Goal: Navigation & Orientation: Find specific page/section

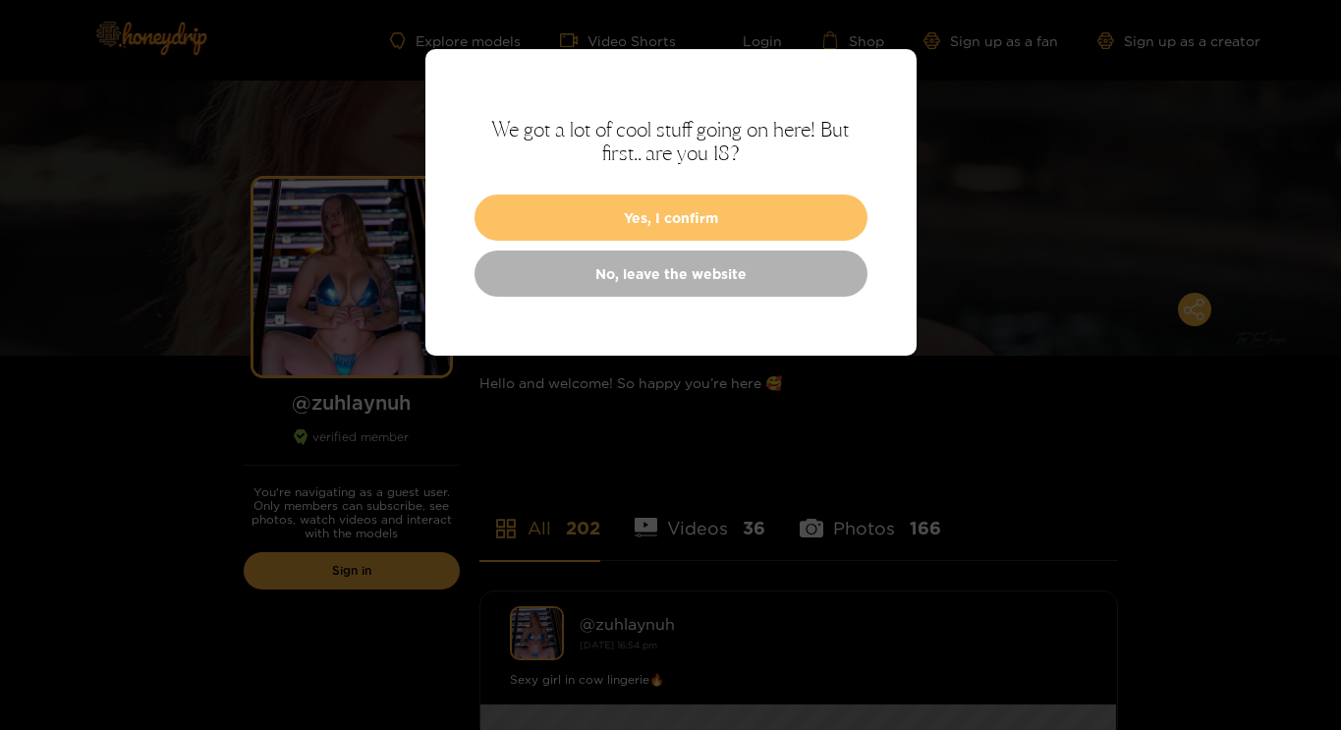
click at [689, 204] on button "Yes, I confirm" at bounding box center [670, 217] width 393 height 46
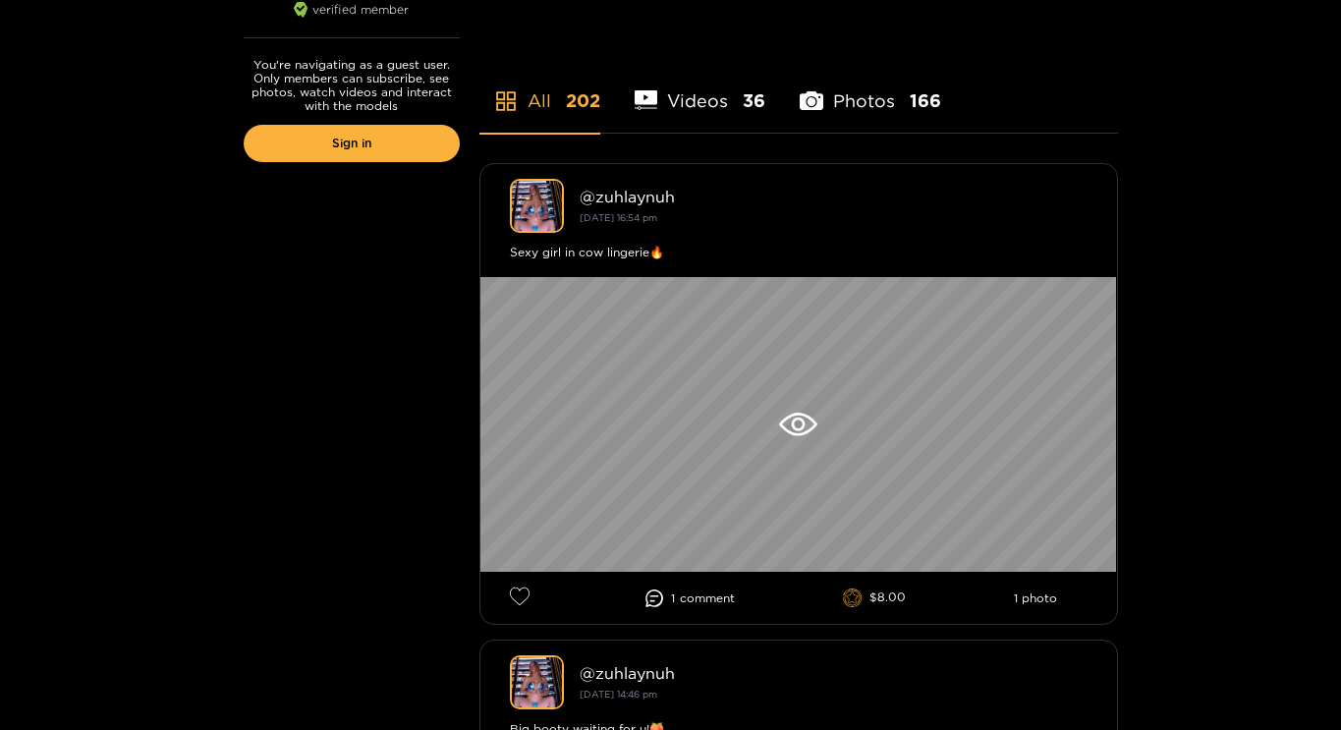
scroll to position [435, 0]
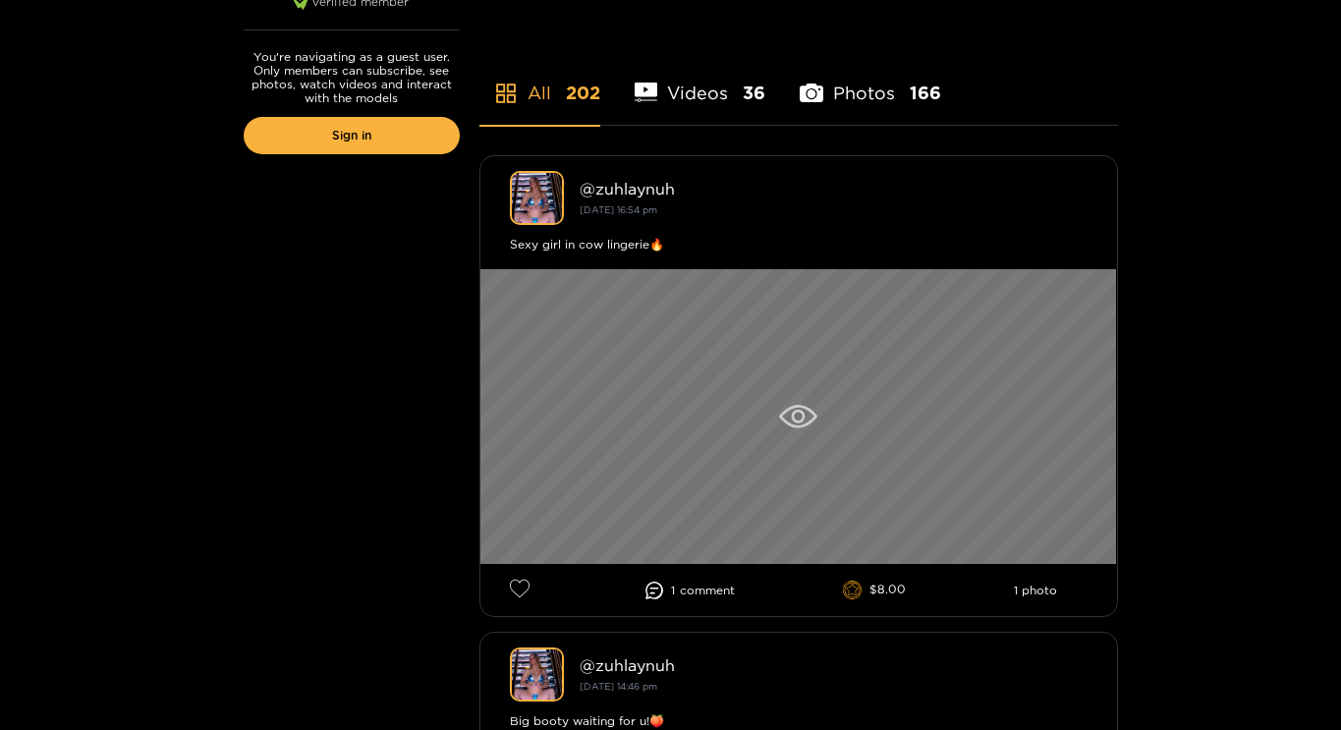
click at [799, 413] on icon at bounding box center [798, 417] width 38 height 24
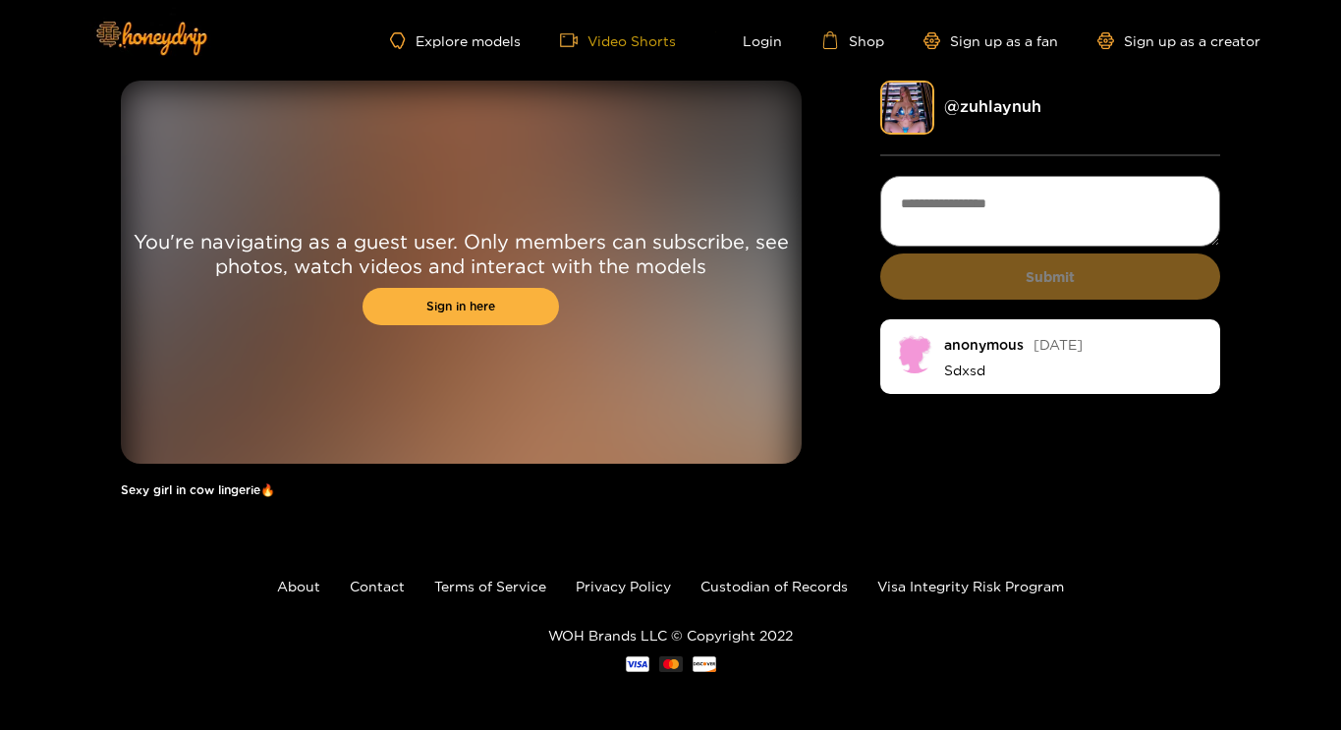
click at [635, 35] on link "Video Shorts" at bounding box center [618, 40] width 116 height 18
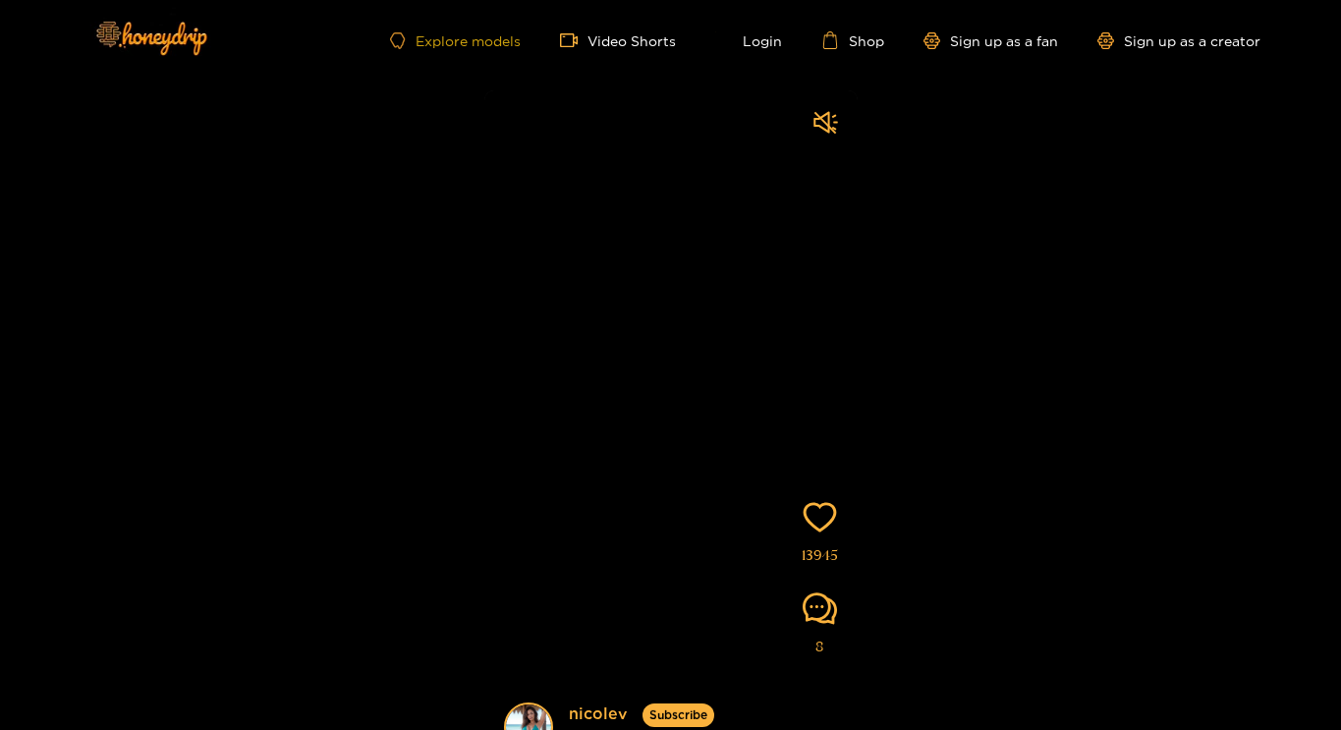
click at [462, 38] on link "Explore models" at bounding box center [455, 40] width 130 height 17
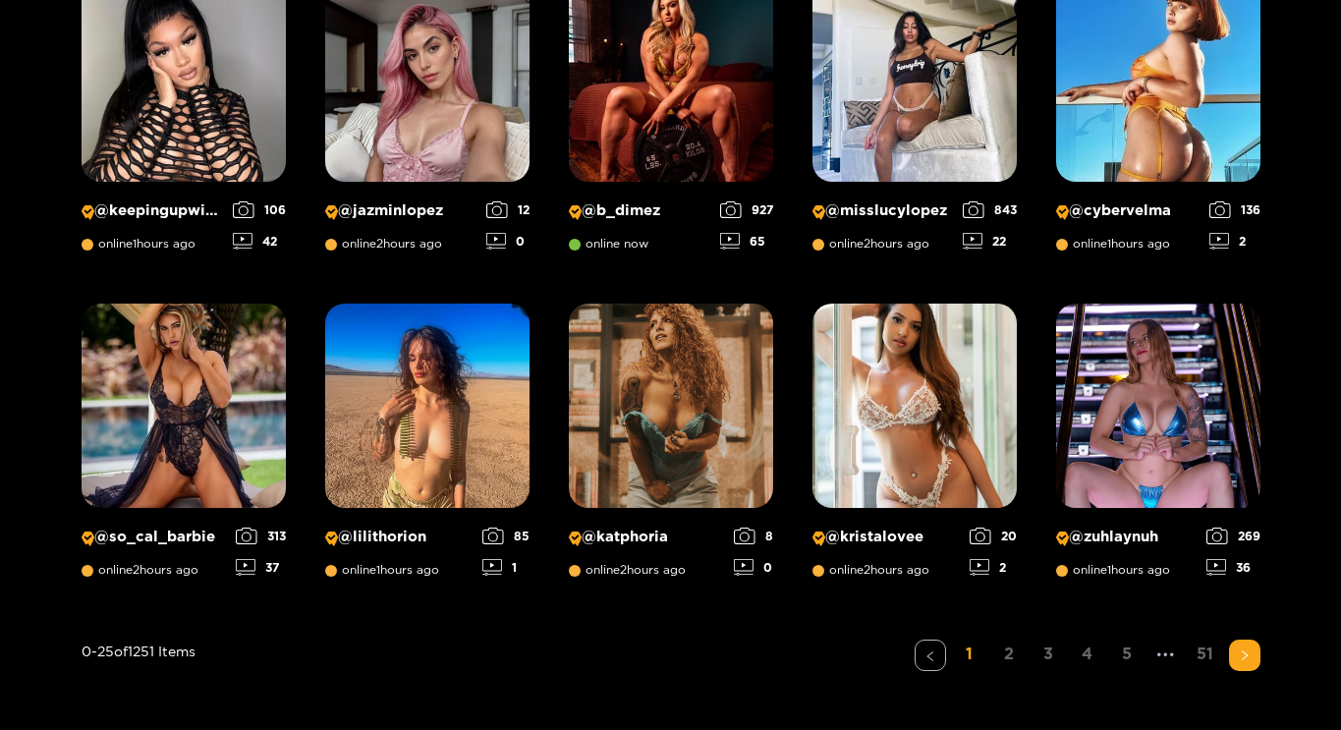
scroll to position [1389, 0]
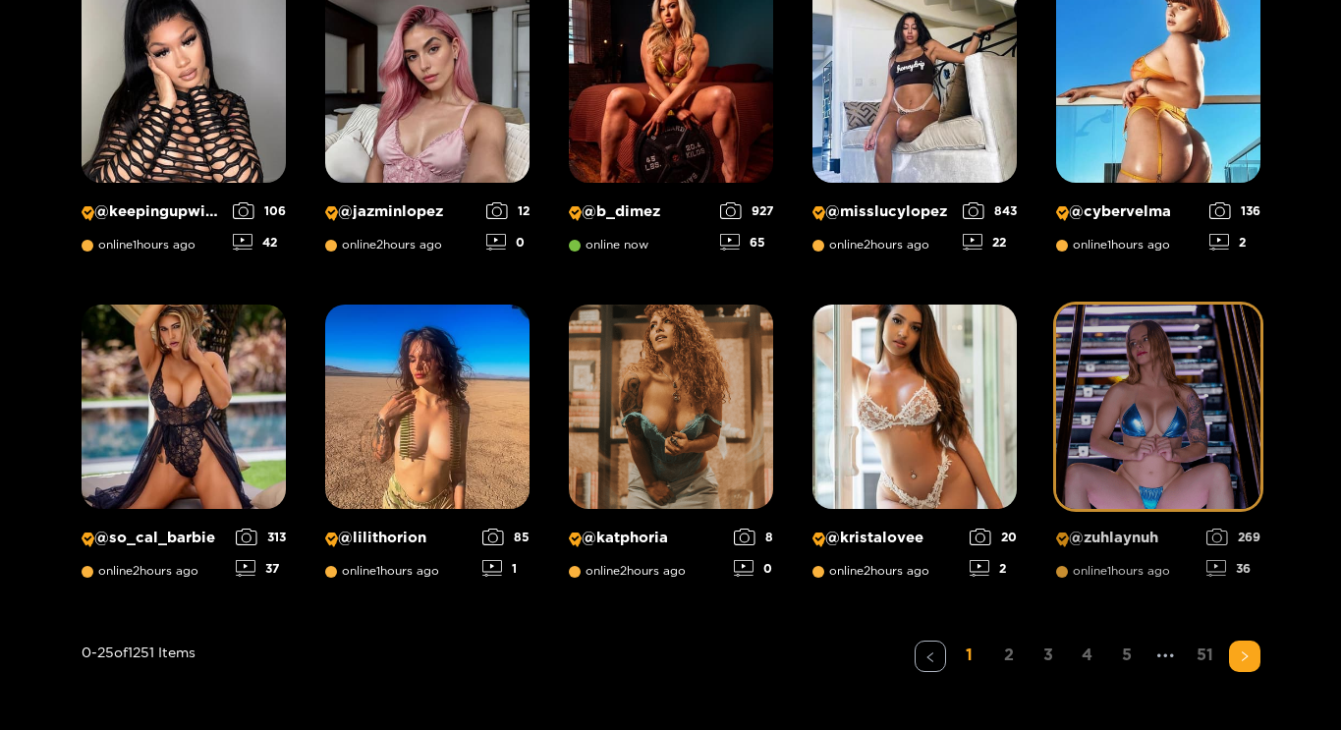
click at [1143, 435] on img at bounding box center [1158, 406] width 204 height 204
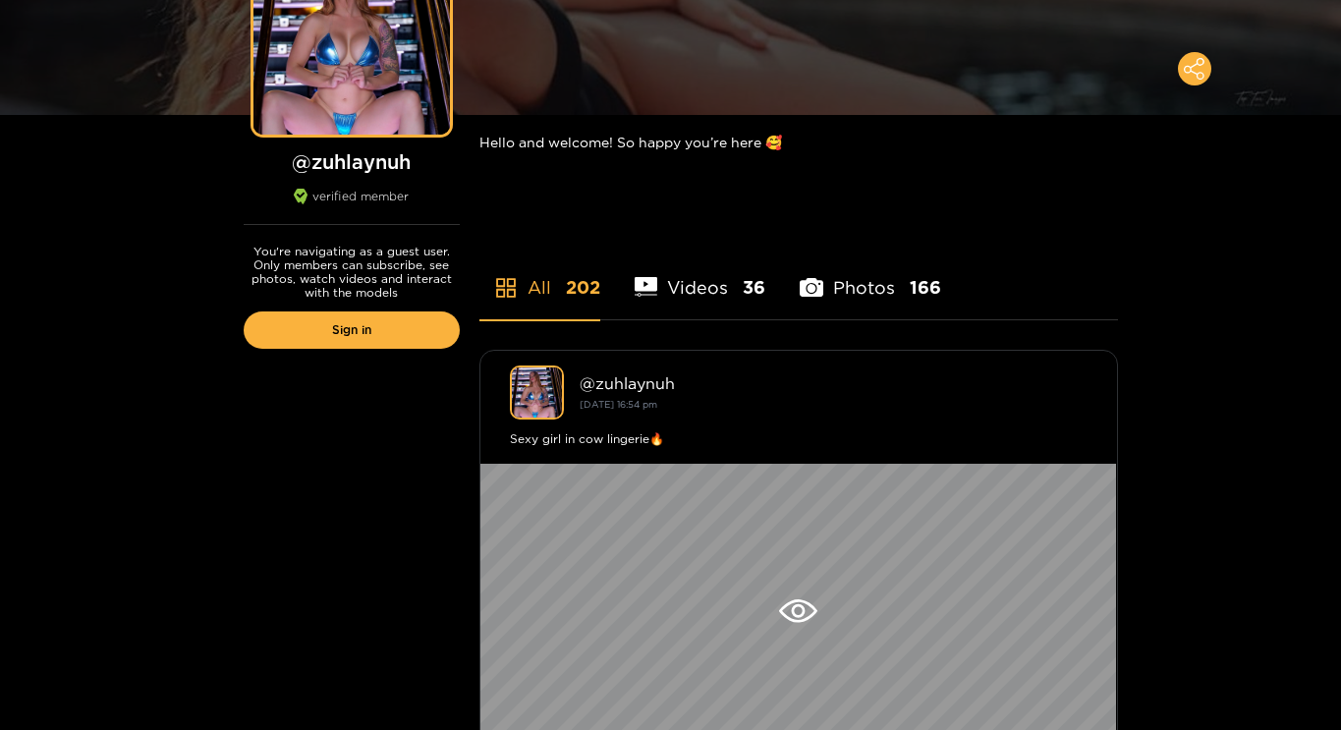
scroll to position [243, 0]
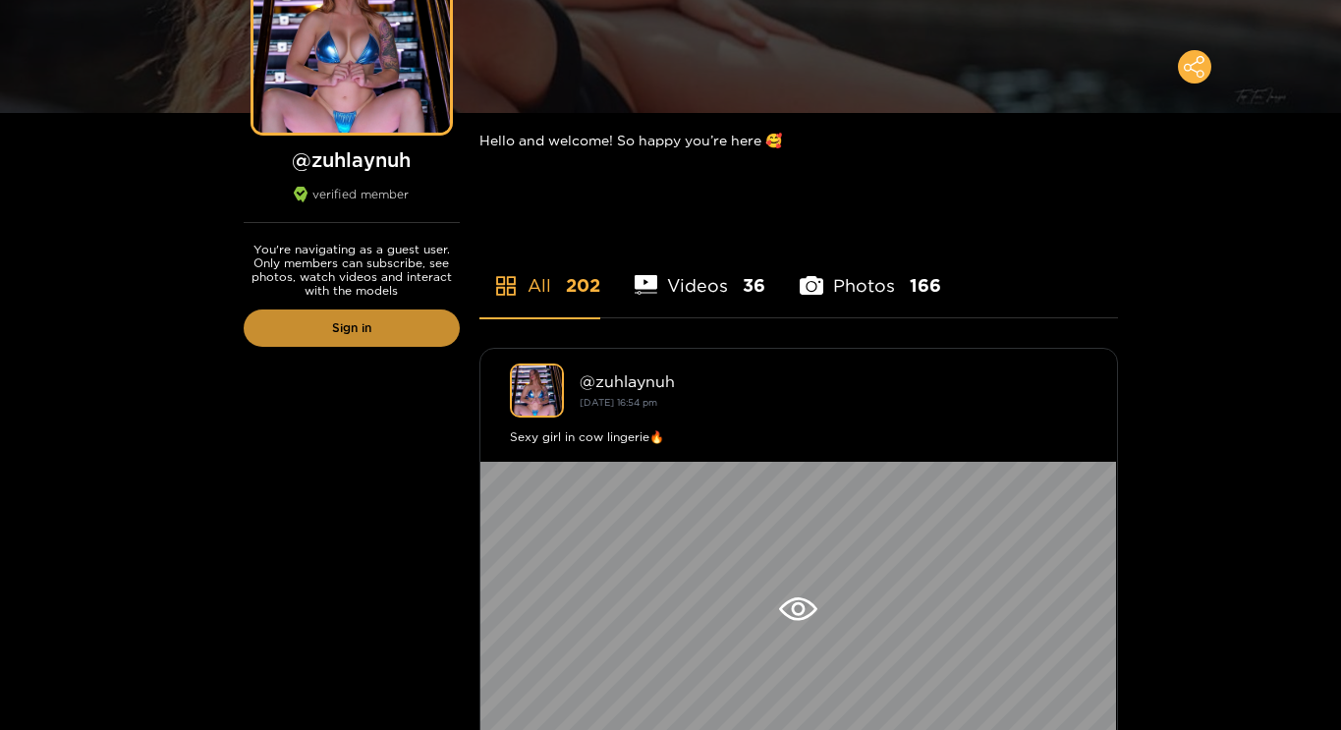
click at [350, 316] on link "Sign in" at bounding box center [352, 327] width 216 height 37
